Goal: Task Accomplishment & Management: Use online tool/utility

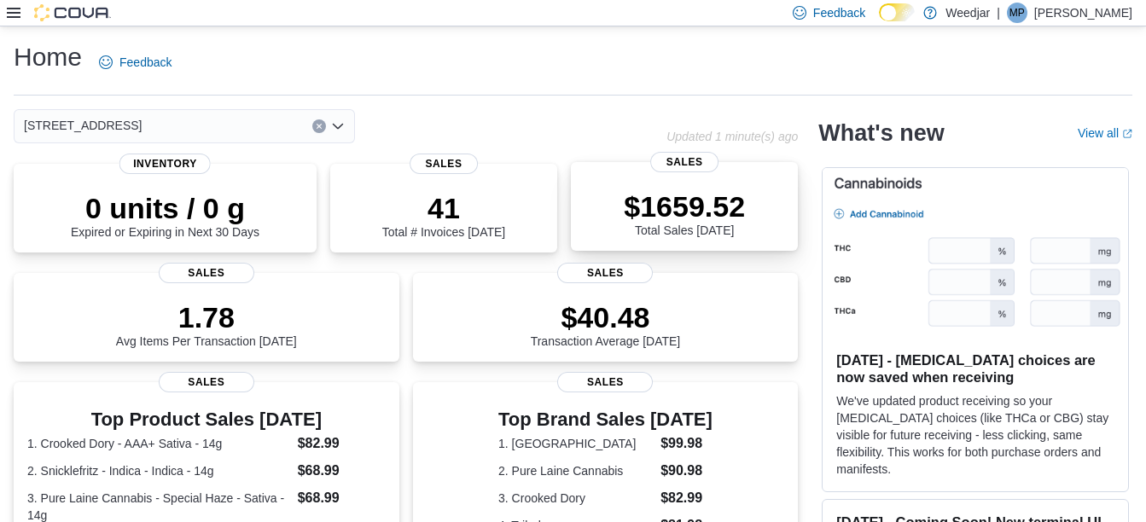
click at [703, 209] on p "$1659.52" at bounding box center [684, 207] width 121 height 34
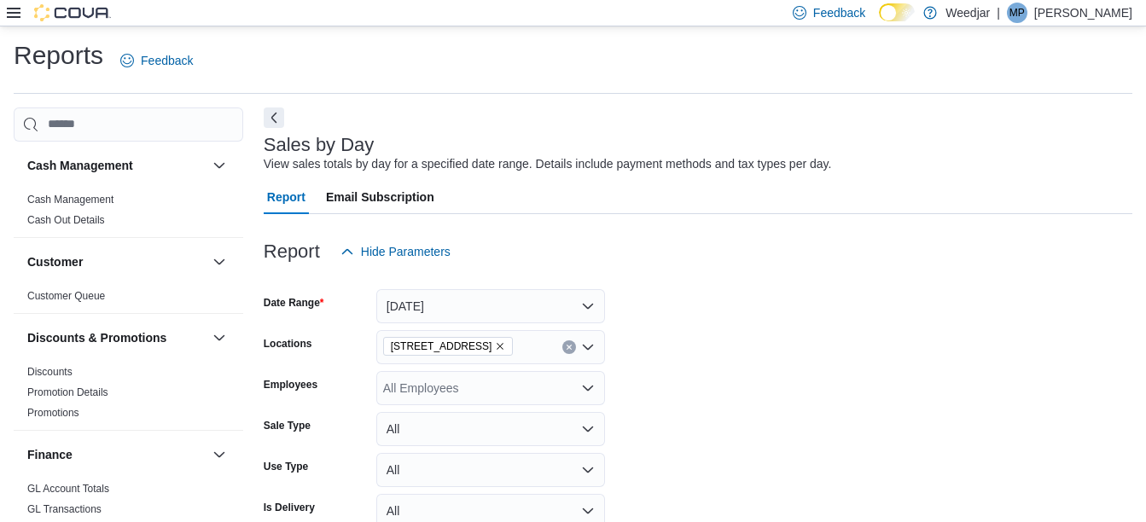
scroll to position [39, 0]
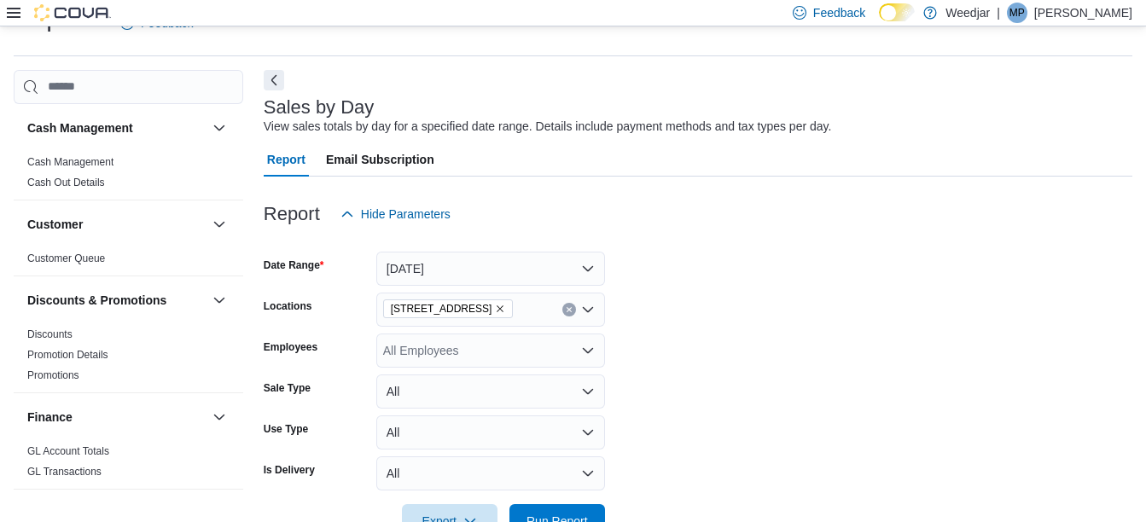
click at [503, 347] on div "All Employees" at bounding box center [490, 351] width 229 height 34
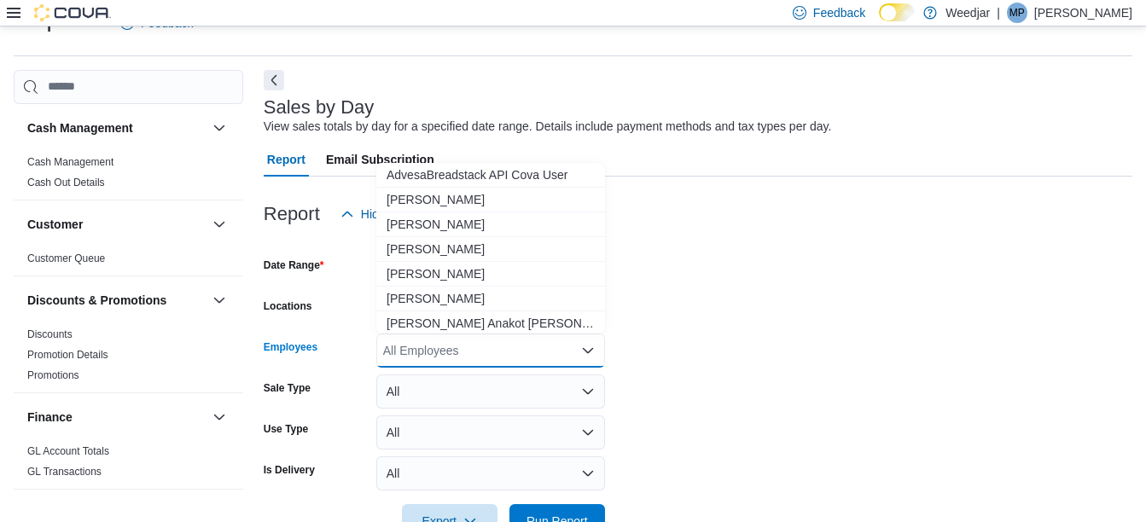
click at [697, 273] on form "Date Range Today Locations 809 Yonge St Employees All Employees Combo box. Sele…" at bounding box center [698, 384] width 869 height 307
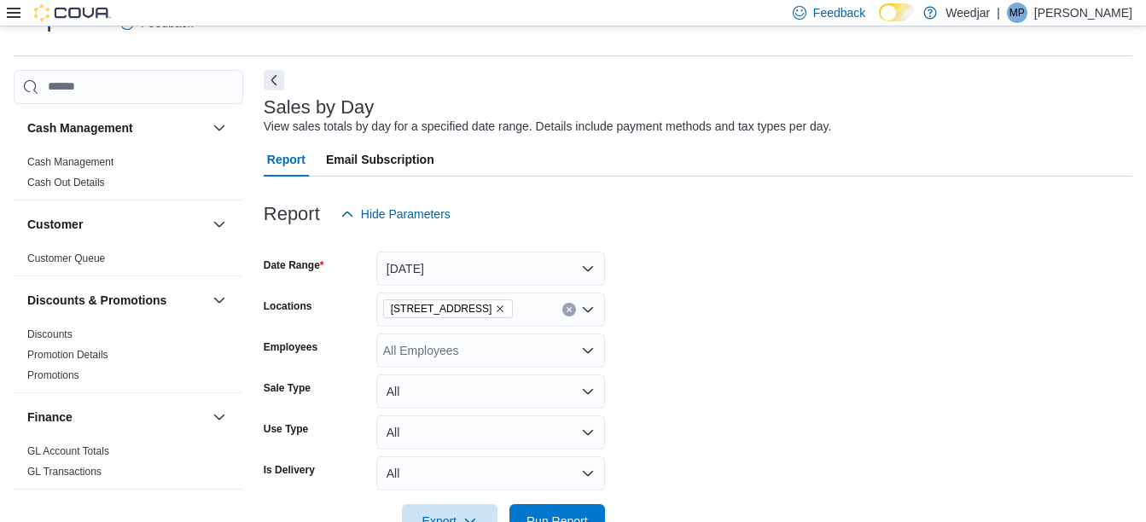
click at [373, 349] on div "Employees All Employees" at bounding box center [434, 351] width 341 height 34
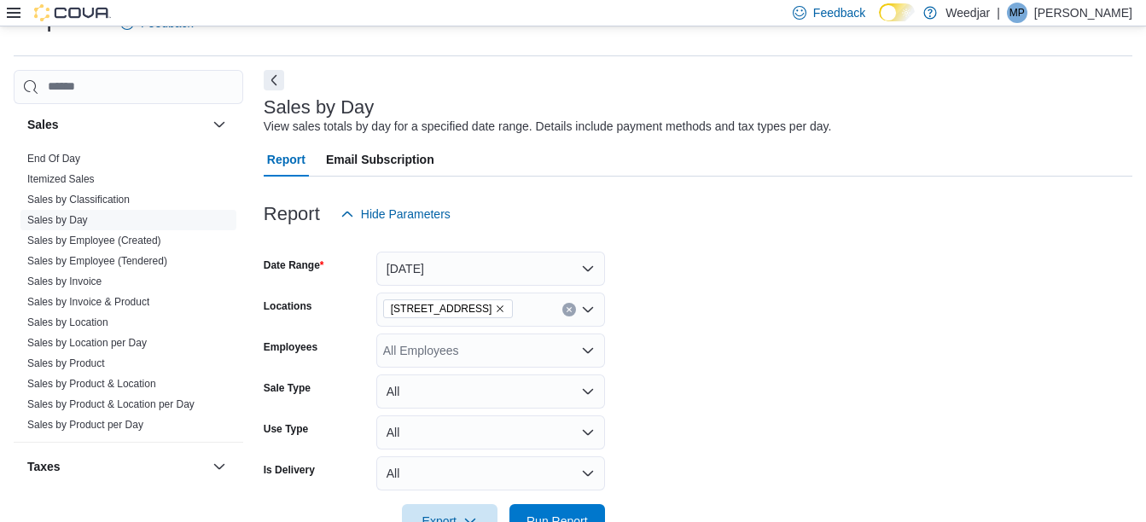
scroll to position [1024, 0]
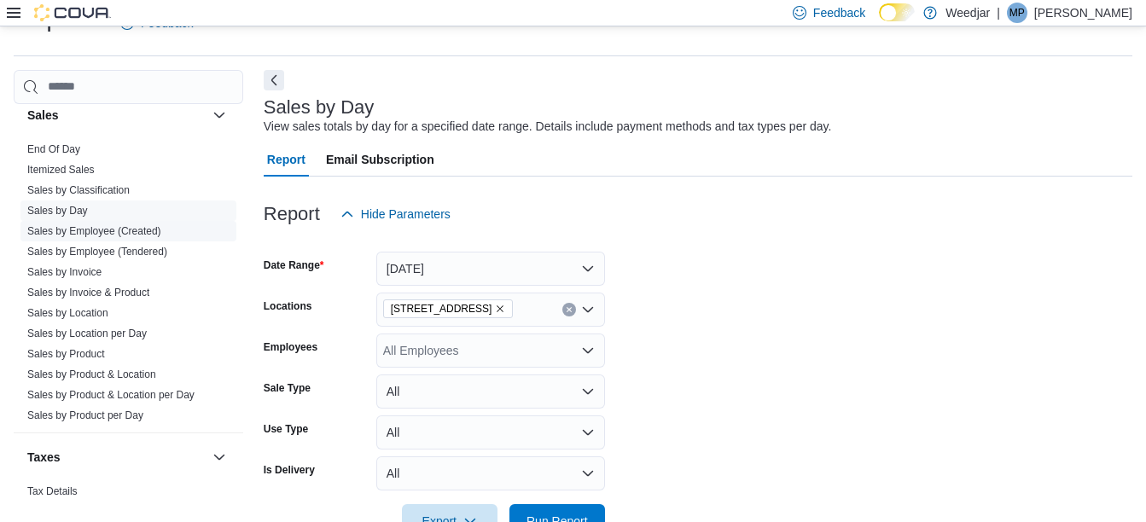
drag, startPoint x: 141, startPoint y: 248, endPoint x: 161, endPoint y: 243, distance: 21.1
click at [141, 248] on link "Sales by Employee (Tendered)" at bounding box center [97, 252] width 140 height 12
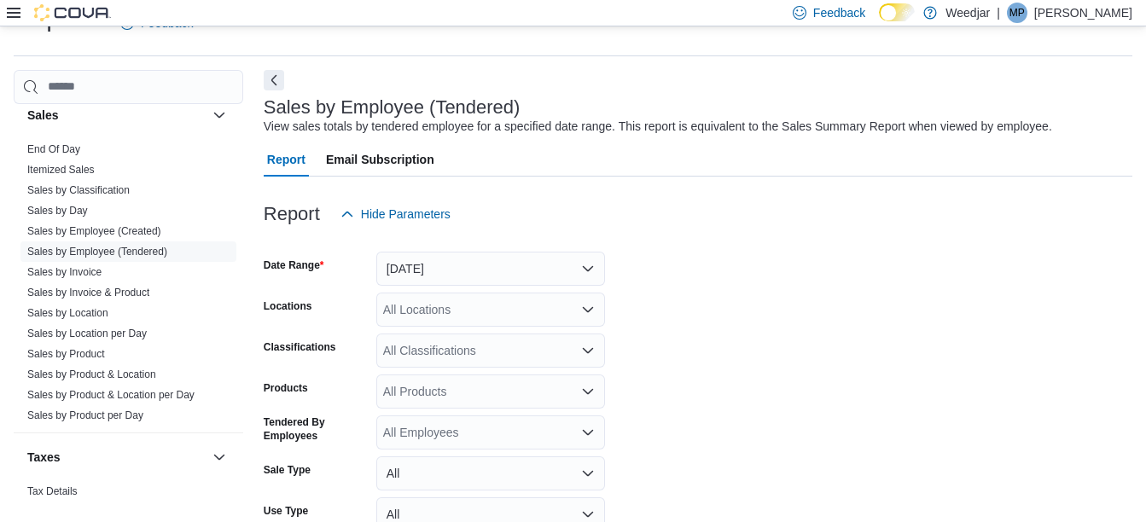
scroll to position [125, 0]
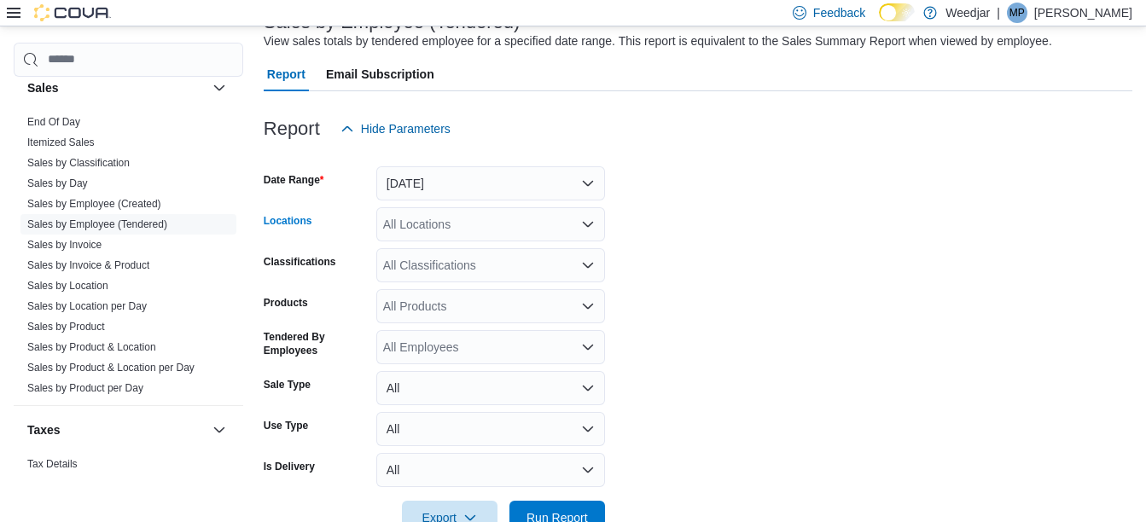
click at [452, 240] on div "All Locations" at bounding box center [490, 224] width 229 height 34
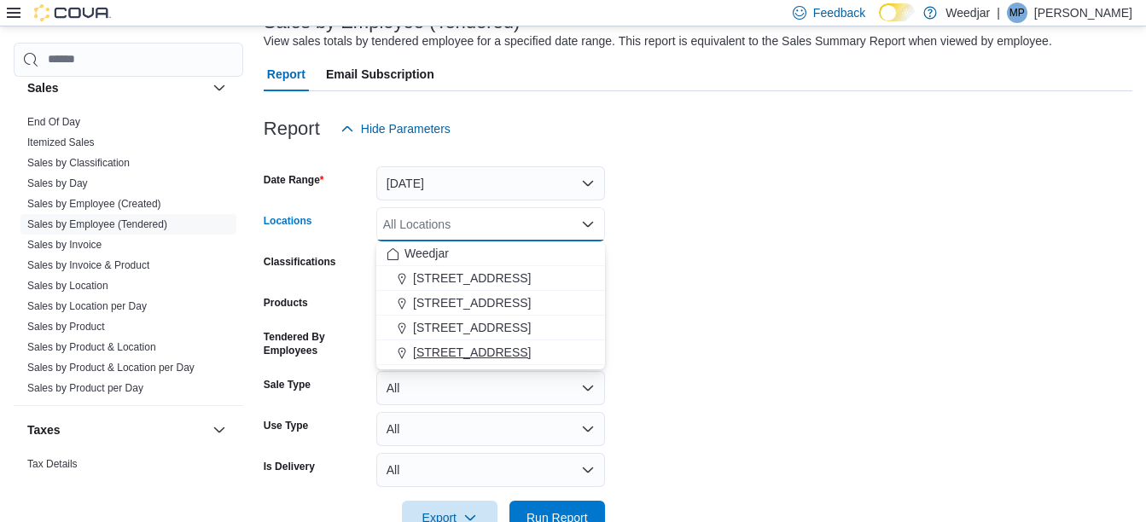
click at [454, 347] on span "[STREET_ADDRESS]" at bounding box center [472, 352] width 118 height 17
click at [678, 376] on form "Date Range Yesterday Locations 809 Yonge St Combo box. Selected. 809 Yonge St. …" at bounding box center [698, 340] width 869 height 389
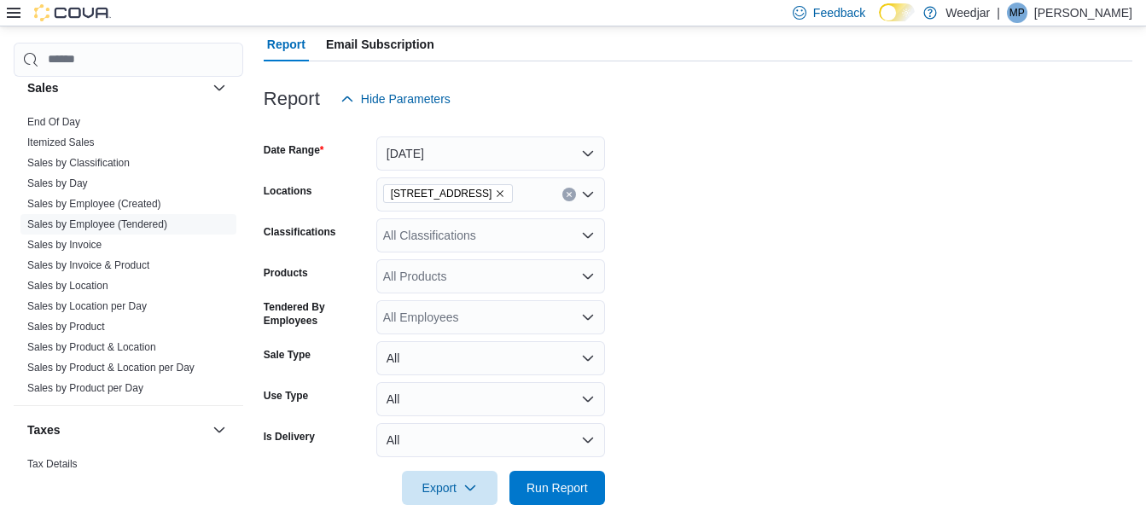
scroll to position [172, 0]
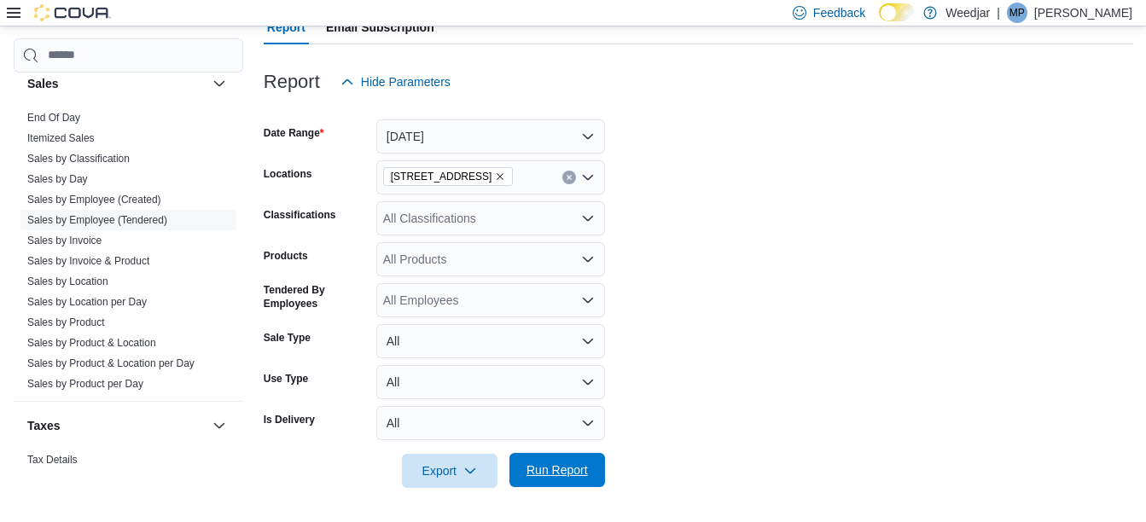
click at [596, 464] on button "Run Report" at bounding box center [558, 470] width 96 height 34
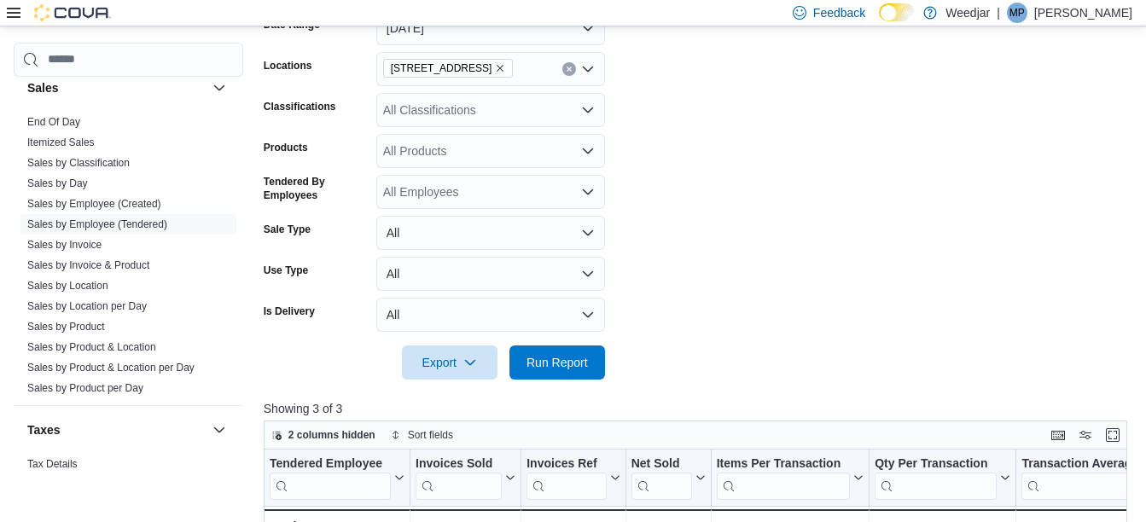
scroll to position [513, 0]
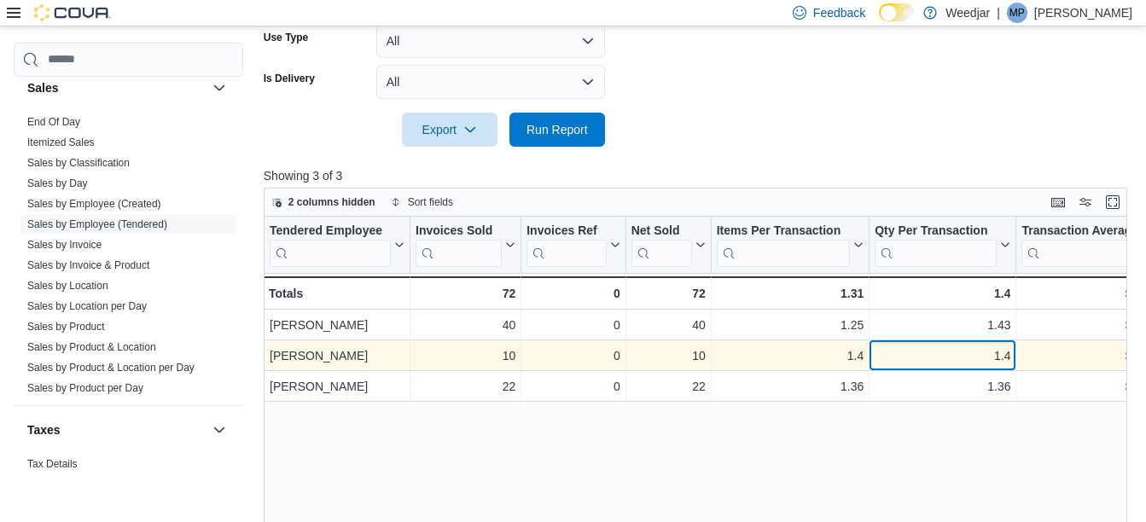
click at [875, 347] on div "1.4" at bounding box center [943, 356] width 136 height 20
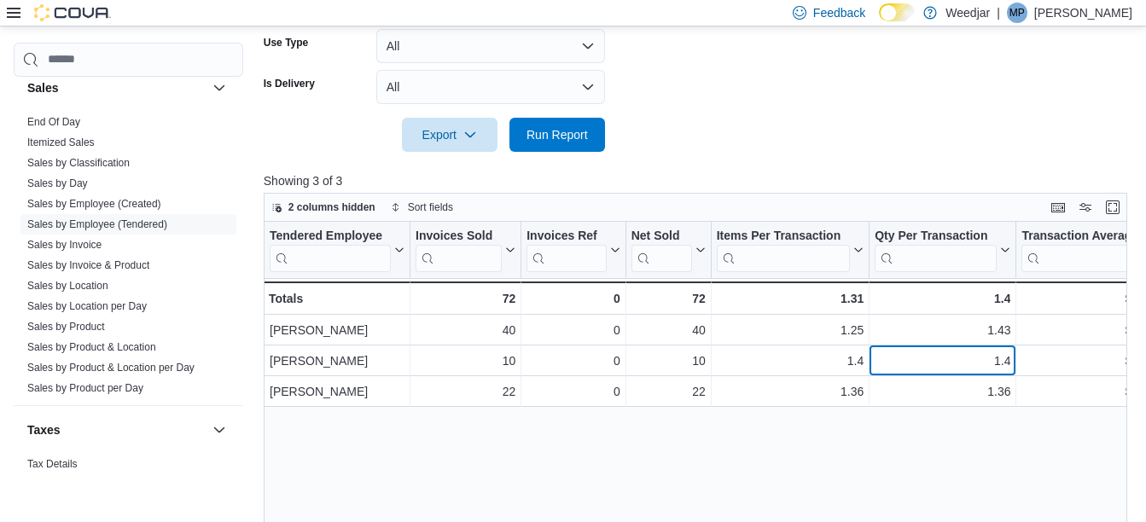
scroll to position [172, 0]
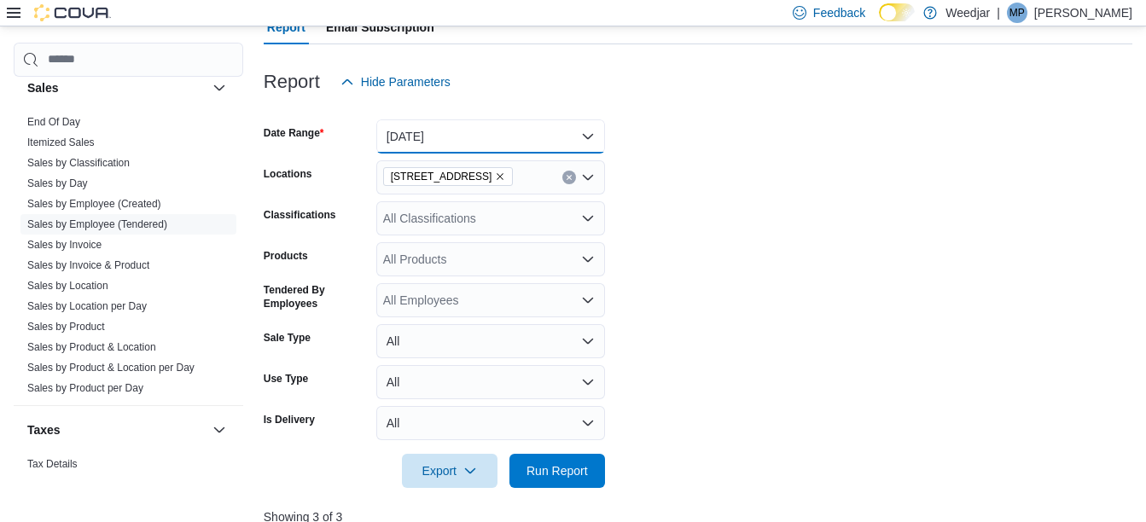
click at [457, 133] on button "Yesterday" at bounding box center [490, 137] width 229 height 34
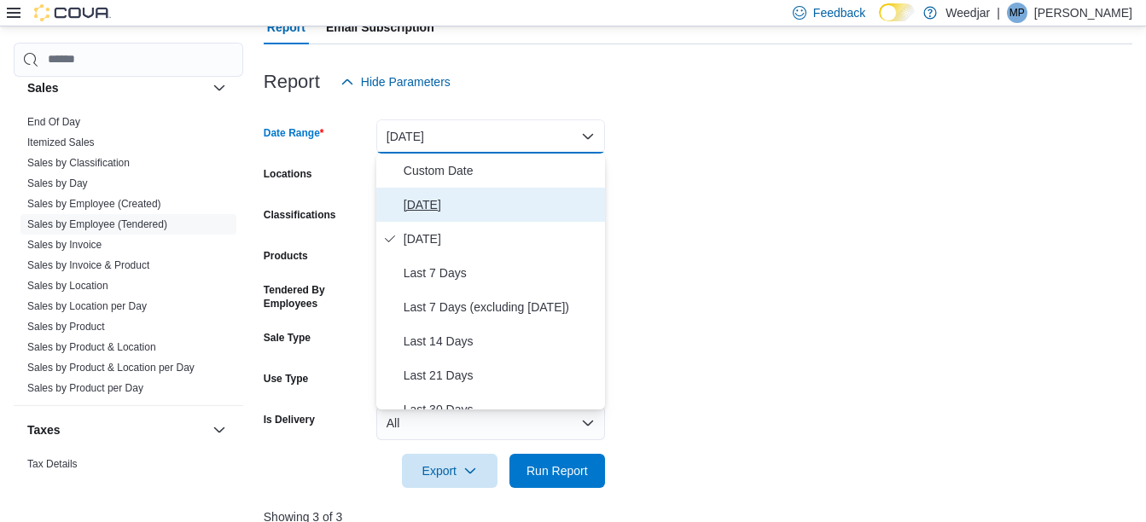
click at [428, 196] on span "Today" at bounding box center [501, 205] width 195 height 20
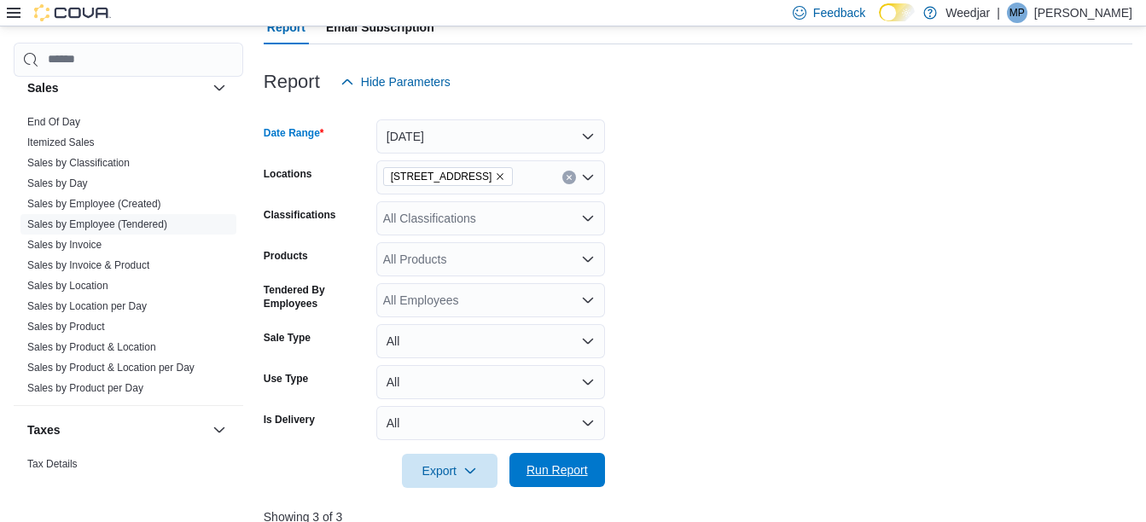
click at [568, 477] on span "Run Report" at bounding box center [557, 470] width 61 height 17
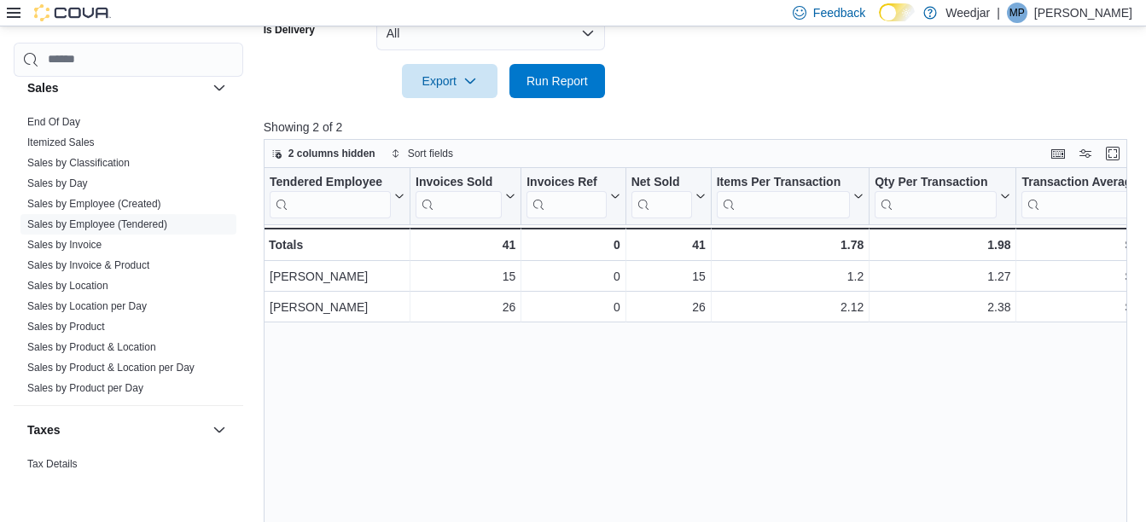
scroll to position [598, 0]
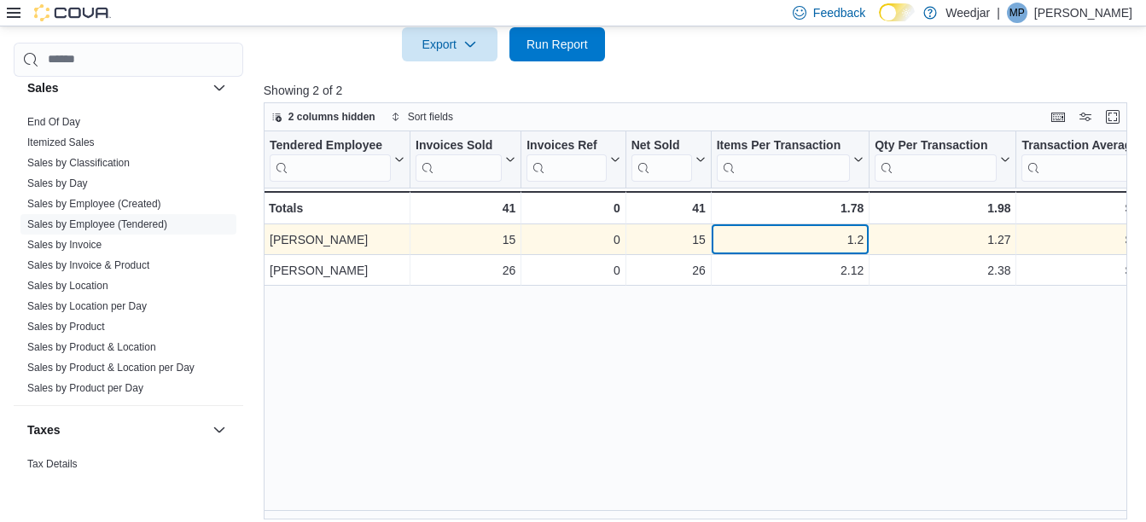
click at [854, 246] on div "1.2" at bounding box center [791, 240] width 148 height 20
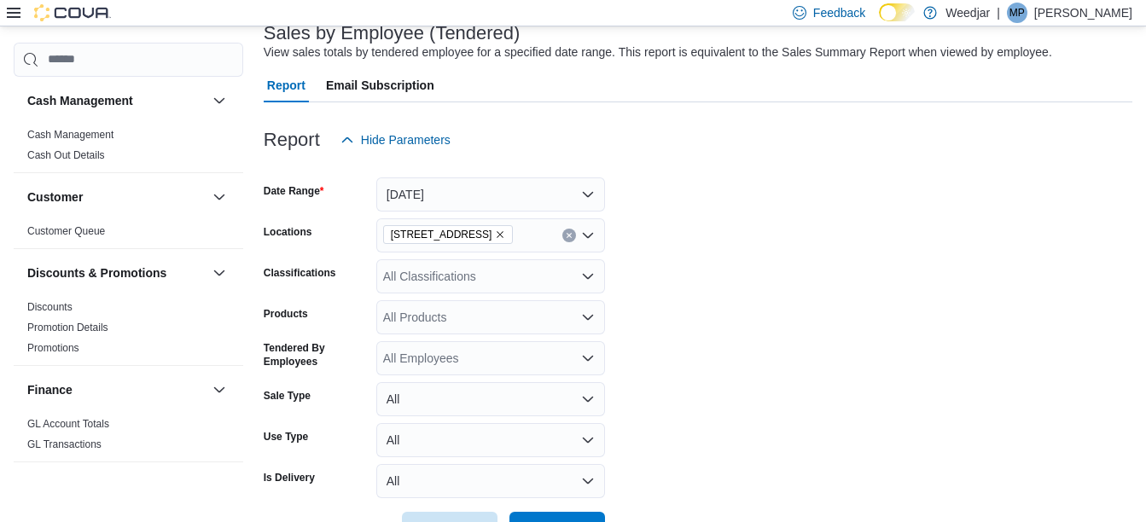
scroll to position [0, 0]
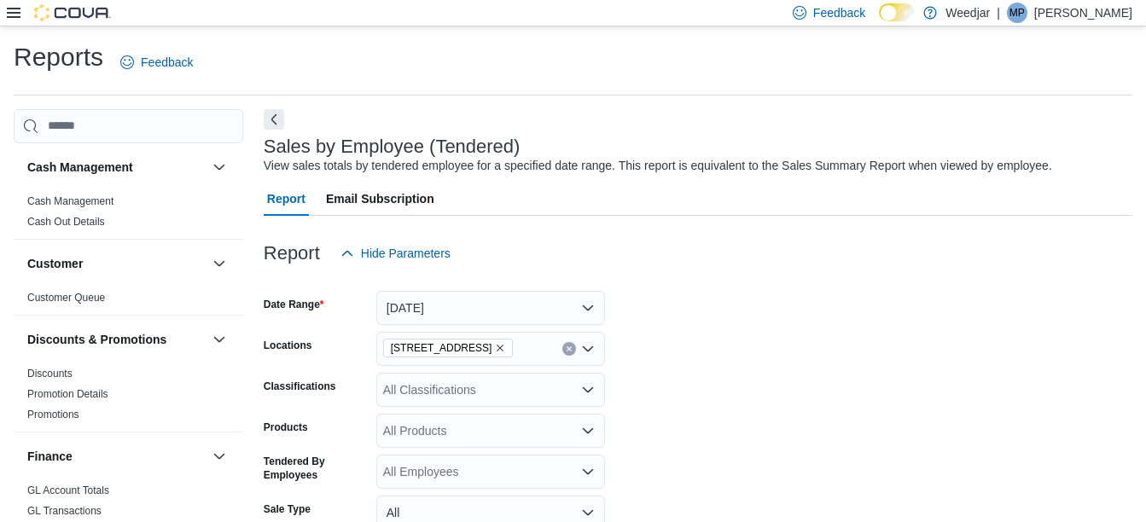
click at [10, 16] on icon at bounding box center [14, 13] width 14 height 10
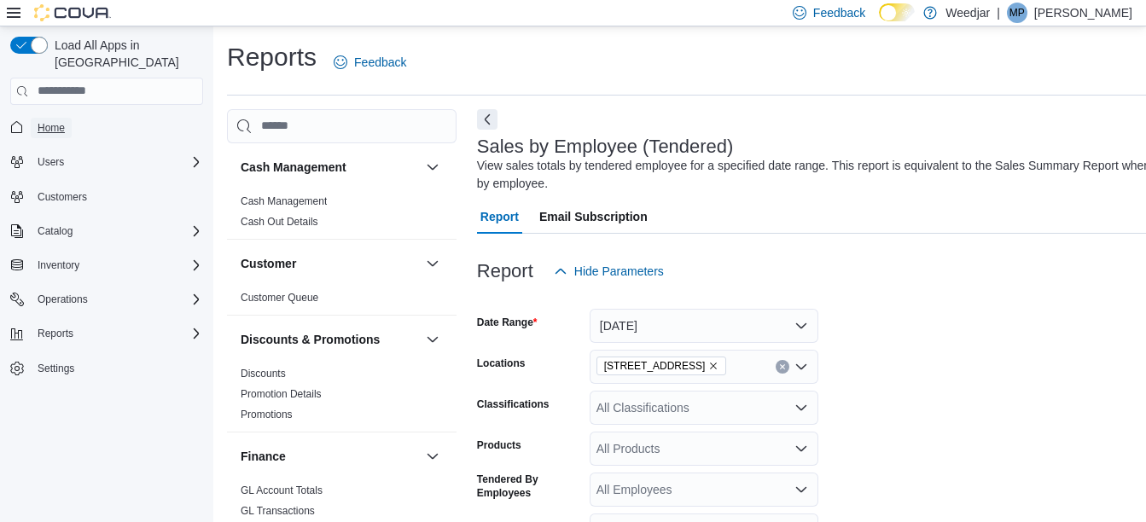
click at [65, 118] on link "Home" at bounding box center [51, 128] width 41 height 20
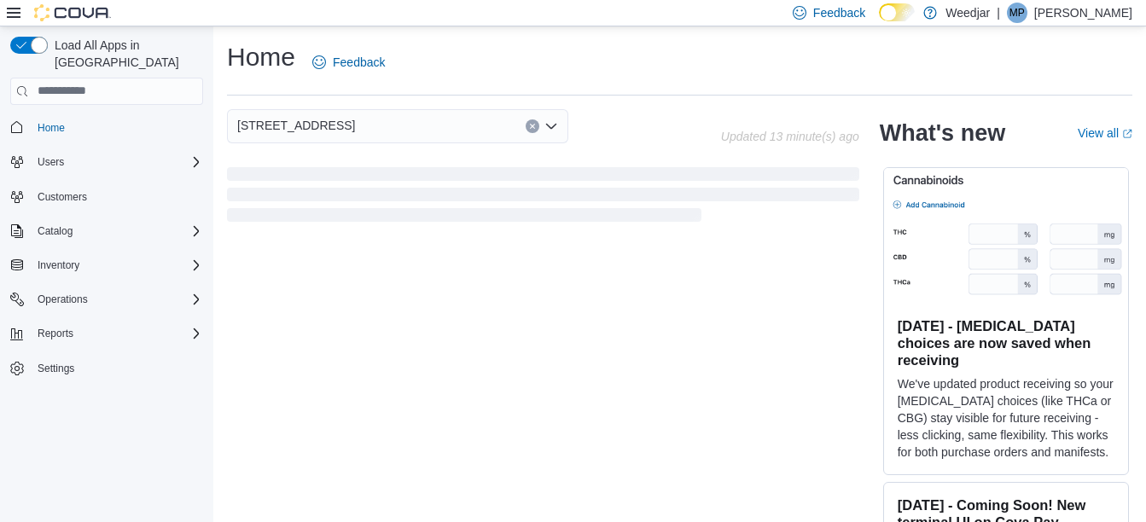
drag, startPoint x: 84, startPoint y: 20, endPoint x: 698, endPoint y: 148, distance: 627.8
click at [698, 148] on div "809 Yonge St Updated 13 minute(s) ago" at bounding box center [543, 167] width 633 height 116
